Goal: Task Accomplishment & Management: Manage account settings

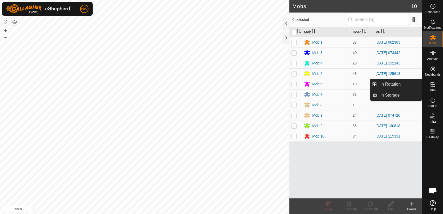
click at [433, 84] on icon at bounding box center [433, 84] width 5 height 5
click at [399, 83] on link "In Rotation" at bounding box center [400, 84] width 45 height 10
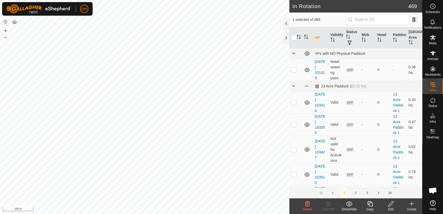
click at [391, 204] on icon at bounding box center [390, 203] width 5 height 5
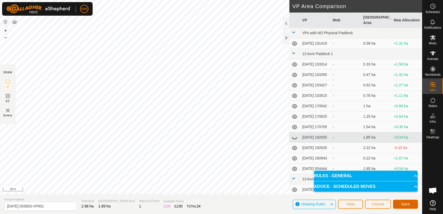
click at [408, 202] on span "Save" at bounding box center [405, 204] width 9 height 4
